Goal: Information Seeking & Learning: Compare options

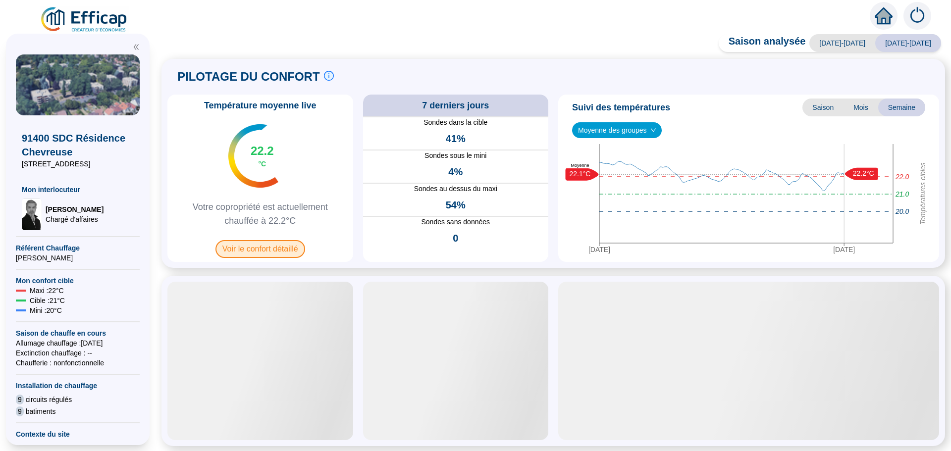
drag, startPoint x: 272, startPoint y: 245, endPoint x: 260, endPoint y: 256, distance: 16.5
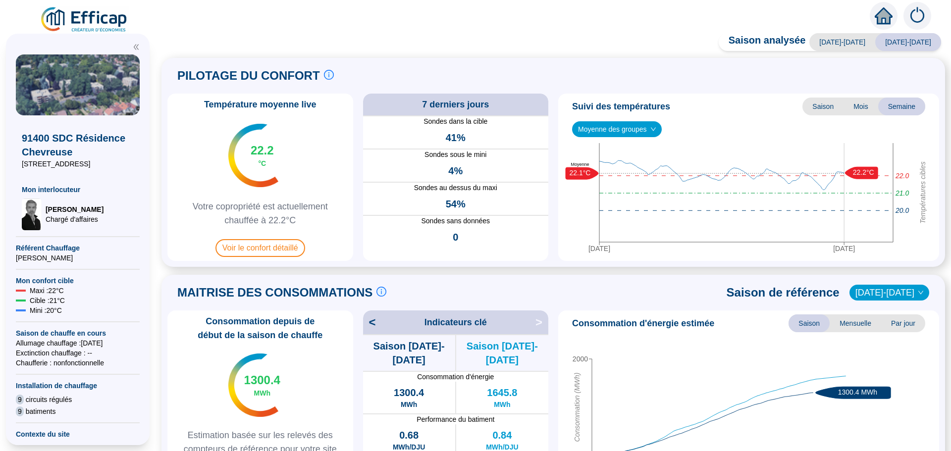
drag, startPoint x: 260, startPoint y: 256, endPoint x: 187, endPoint y: 239, distance: 75.2
click at [187, 239] on div "Température moyenne live 22.2 °C Votre copropriété est actuellement chauffée à …" at bounding box center [260, 177] width 186 height 167
click at [264, 250] on span "Voir le confort détaillé" at bounding box center [260, 248] width 90 height 18
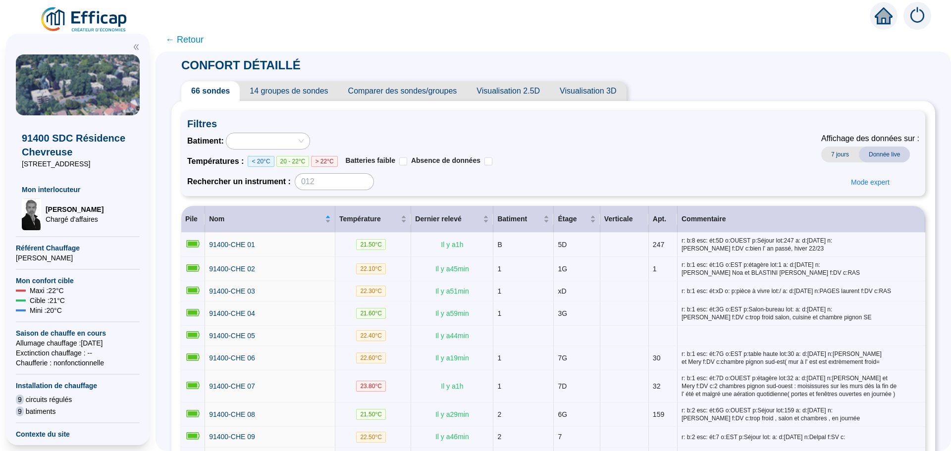
click at [451, 90] on span "Comparer des sondes/groupes" at bounding box center [402, 91] width 129 height 20
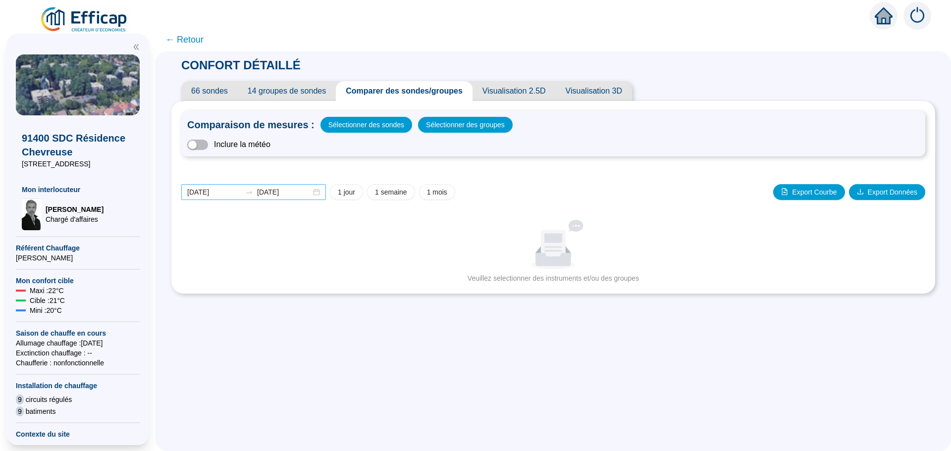
click at [321, 194] on div "[DATE] [DATE]" at bounding box center [253, 192] width 145 height 16
click at [456, 128] on span "Sélectionner des groupes" at bounding box center [465, 125] width 79 height 14
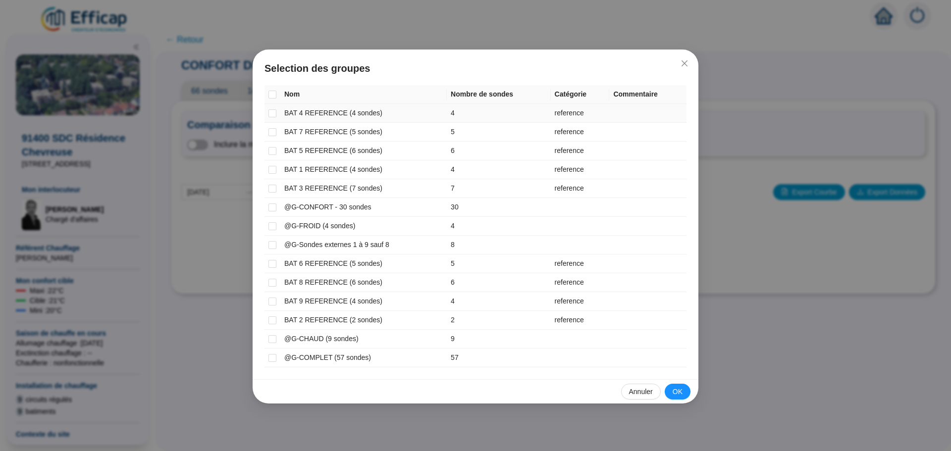
click at [276, 115] on td at bounding box center [273, 113] width 16 height 19
click at [271, 114] on input "checkbox" at bounding box center [272, 113] width 8 height 8
checkbox input "true"
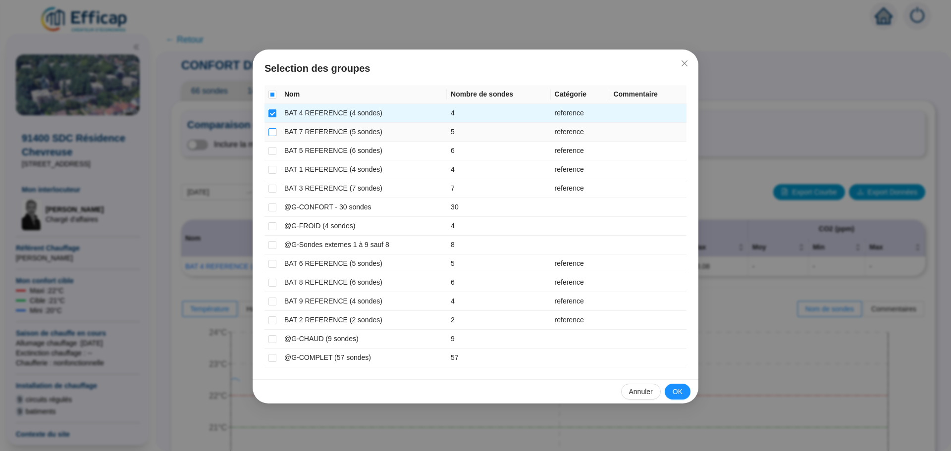
click at [270, 131] on input "checkbox" at bounding box center [272, 132] width 8 height 8
checkbox input "true"
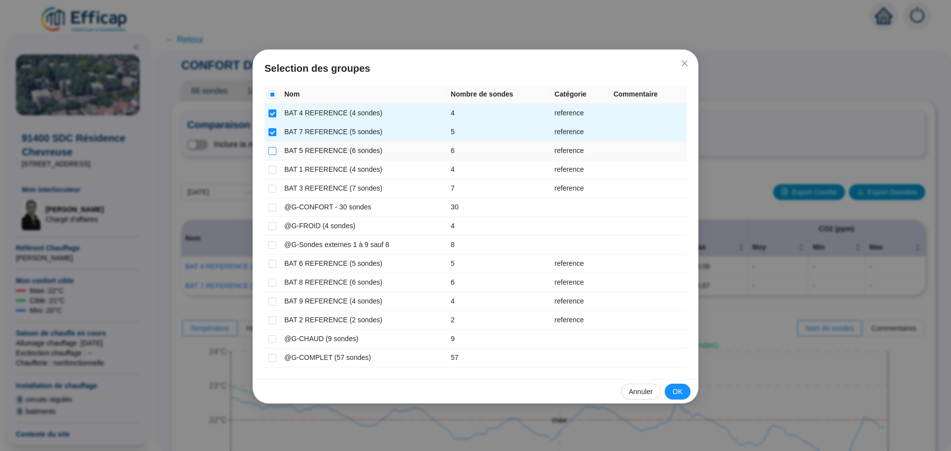
click at [272, 152] on input "checkbox" at bounding box center [272, 151] width 8 height 8
checkbox input "true"
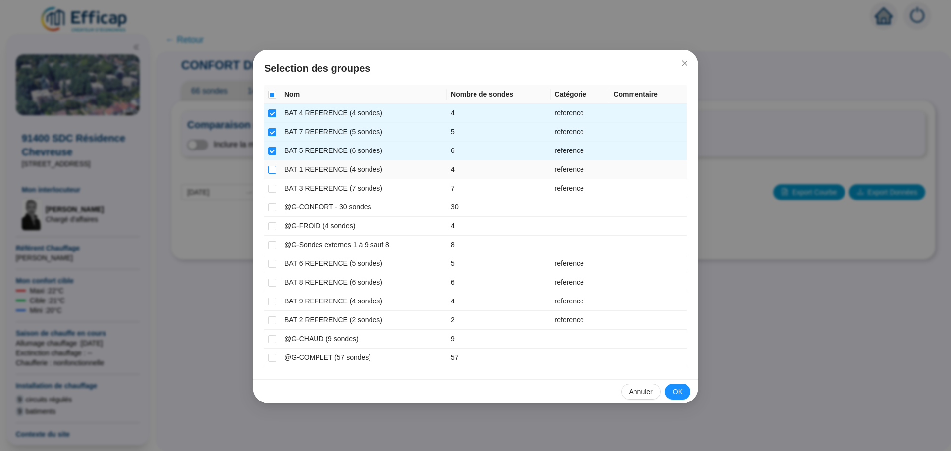
click at [269, 169] on input "checkbox" at bounding box center [272, 170] width 8 height 8
checkbox input "true"
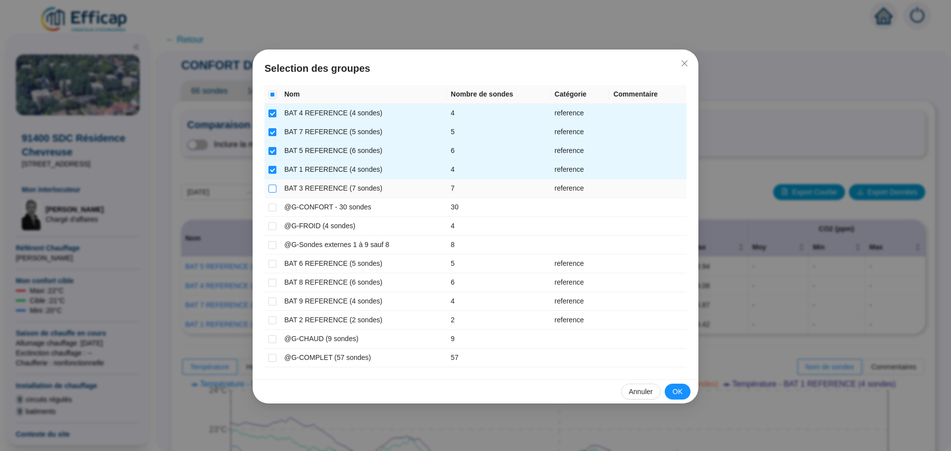
click at [271, 190] on input "checkbox" at bounding box center [272, 189] width 8 height 8
checkbox input "true"
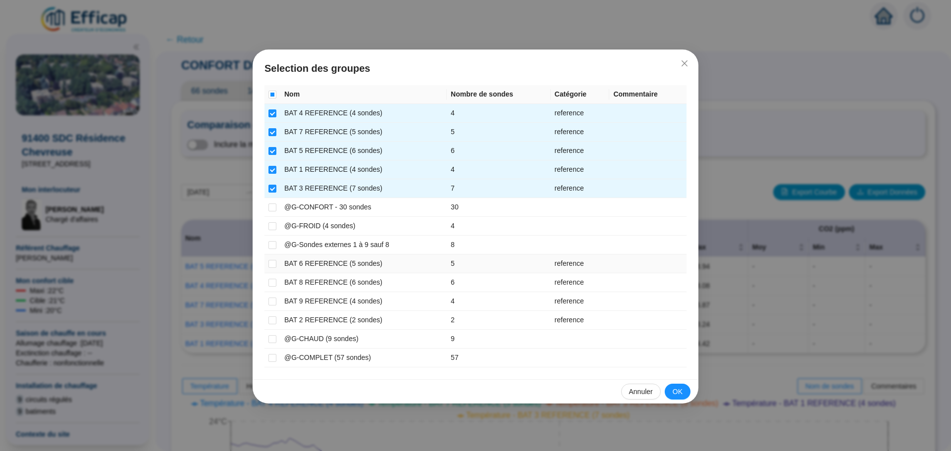
click at [267, 264] on td at bounding box center [273, 264] width 16 height 19
click at [272, 263] on input "checkbox" at bounding box center [272, 264] width 8 height 8
checkbox input "true"
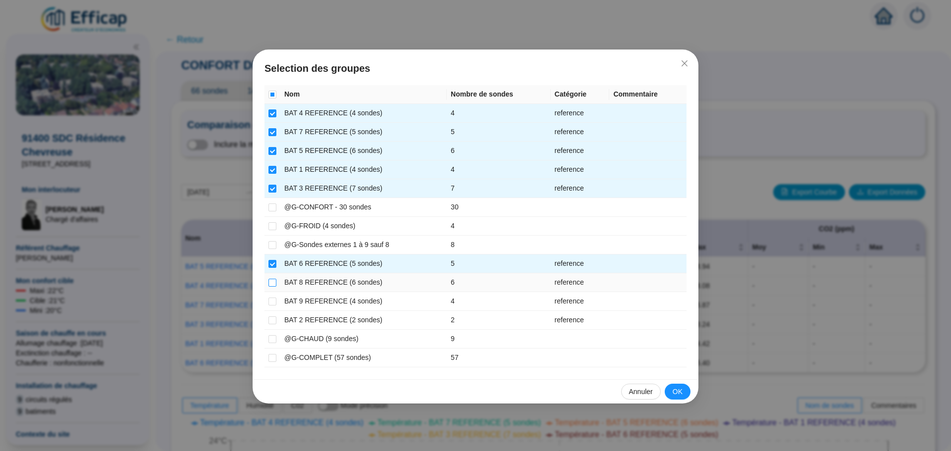
click at [270, 285] on input "checkbox" at bounding box center [272, 283] width 8 height 8
checkbox input "true"
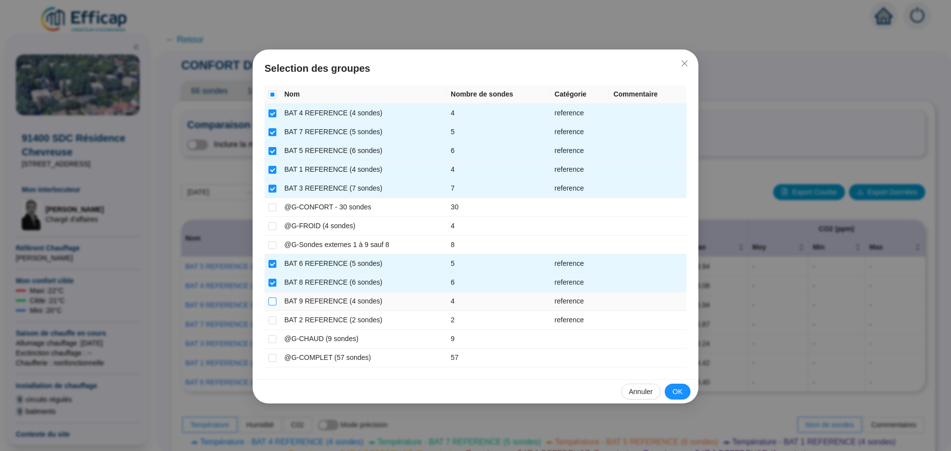
click at [271, 303] on input "checkbox" at bounding box center [272, 302] width 8 height 8
checkbox input "true"
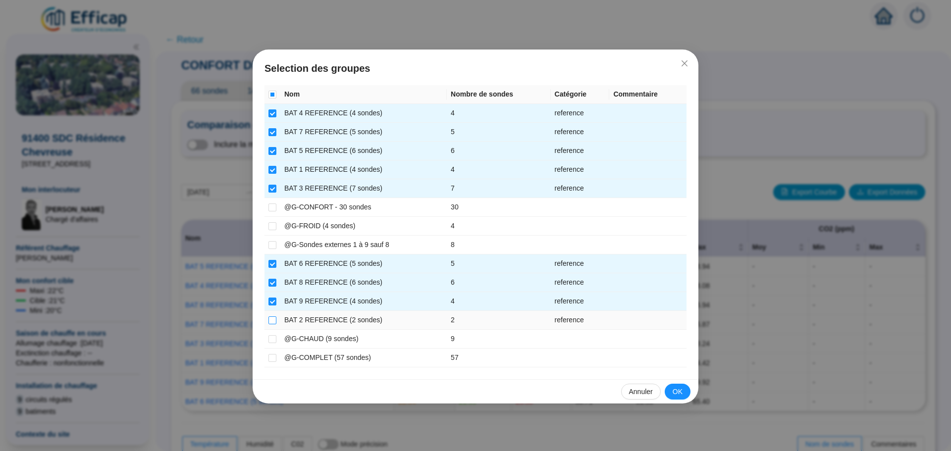
click at [272, 321] on input "checkbox" at bounding box center [272, 321] width 8 height 8
checkbox input "true"
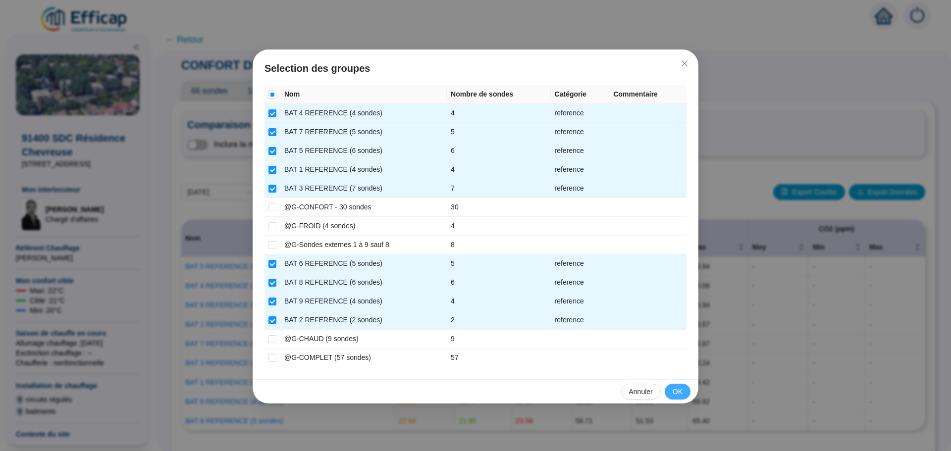
click at [678, 387] on span "OK" at bounding box center [678, 392] width 10 height 10
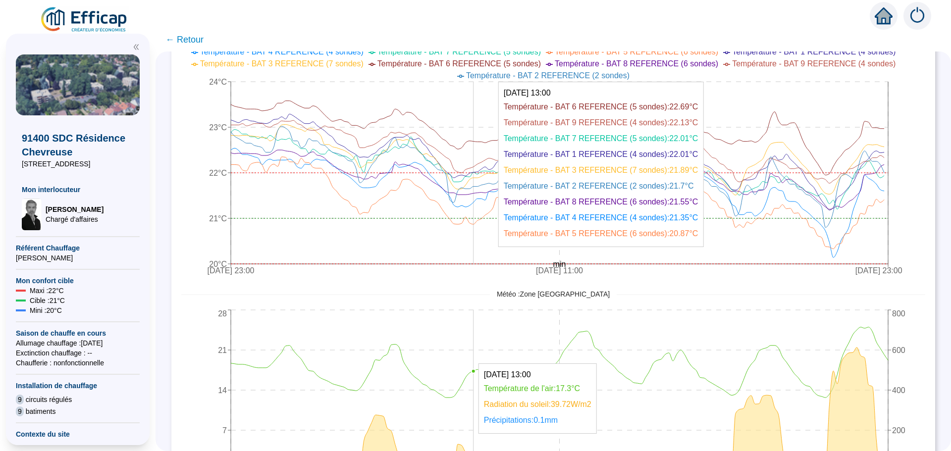
scroll to position [446, 0]
